Goal: Navigation & Orientation: Find specific page/section

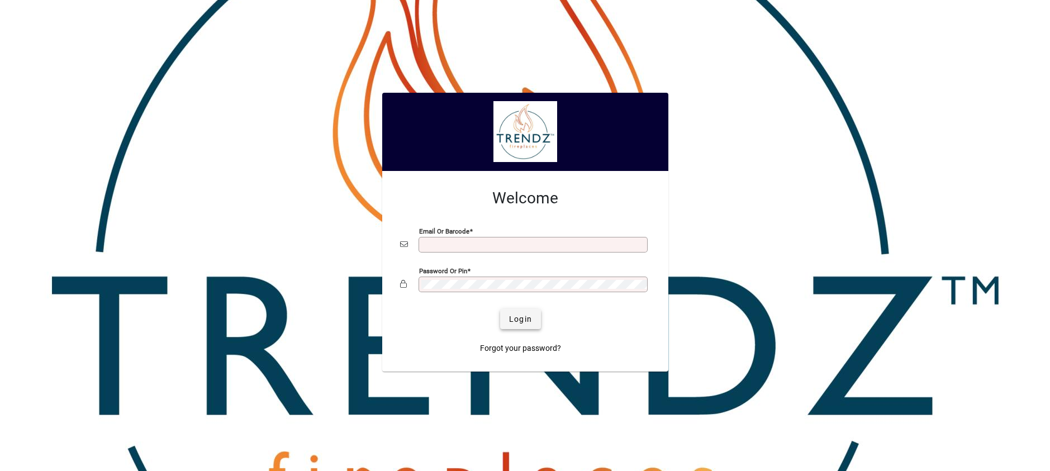
type input "**********"
click at [520, 315] on span "Login" at bounding box center [520, 320] width 23 height 12
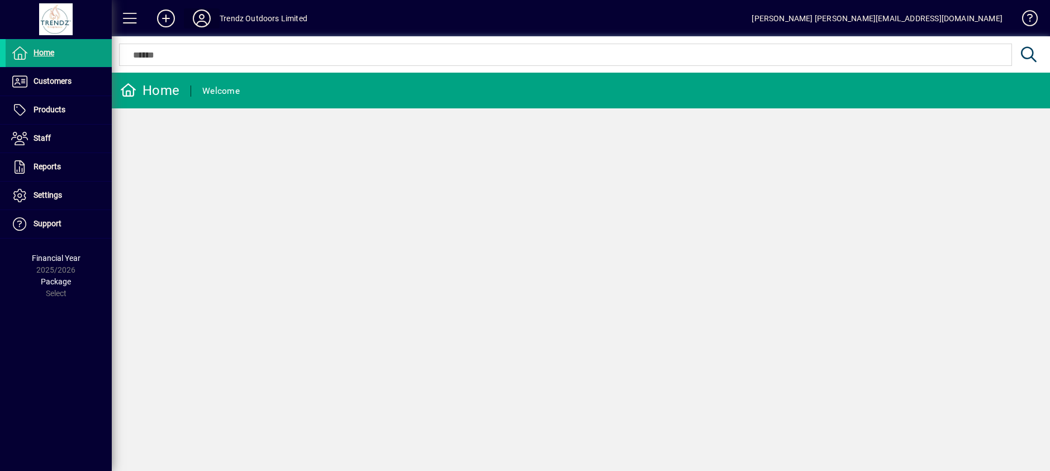
click at [200, 17] on icon at bounding box center [202, 19] width 22 height 18
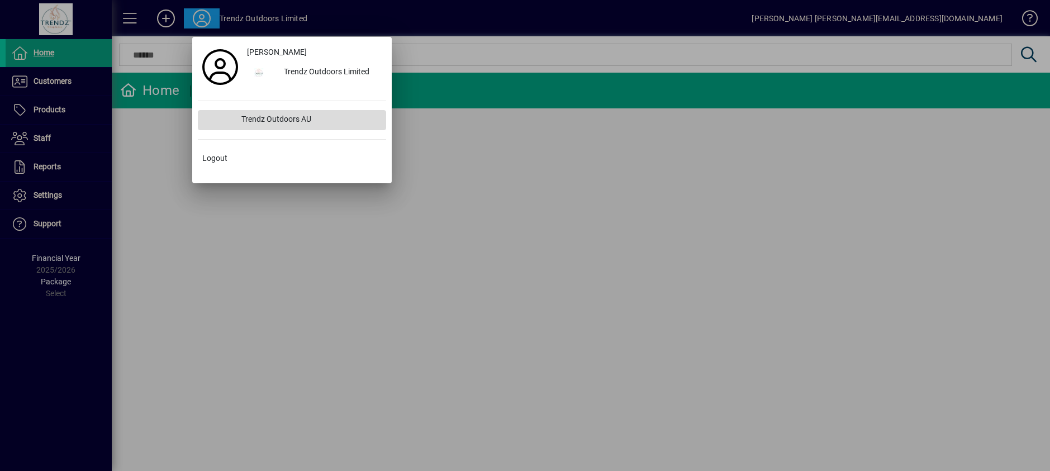
click at [279, 119] on div "Trendz Outdoors AU" at bounding box center [309, 120] width 154 height 20
